Goal: Check status: Check status

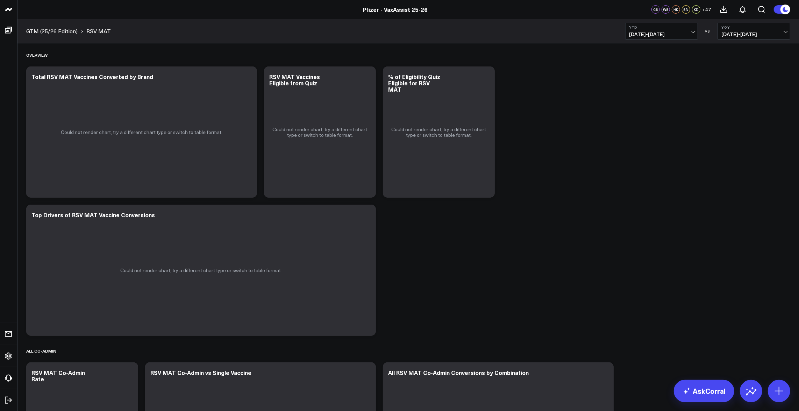
click at [760, 28] on b "YoY" at bounding box center [753, 27] width 65 height 4
drag, startPoint x: 738, startPoint y: 97, endPoint x: 740, endPoint y: 91, distance: 6.4
click at [740, 91] on ul "Previous Period MoM YoY No Comparison Custom Dates" at bounding box center [753, 73] width 73 height 69
click at [740, 91] on link "No Comparison" at bounding box center [754, 86] width 72 height 13
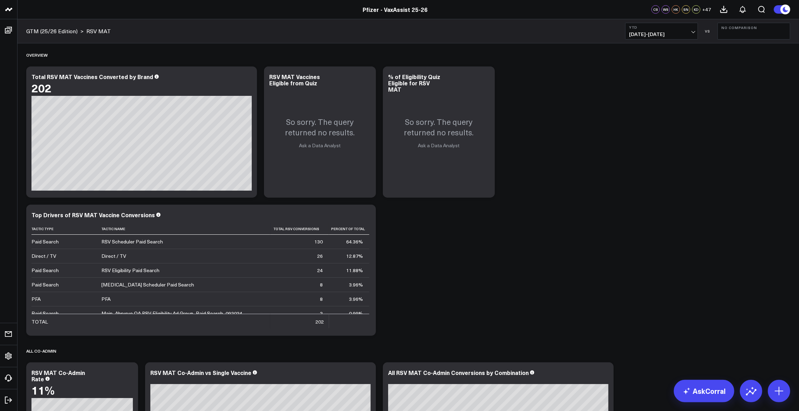
click at [201, 7] on div "Pfizer - VaxAssist 25-26" at bounding box center [395, 10] width 790 height 8
